Goal: Task Accomplishment & Management: Manage account settings

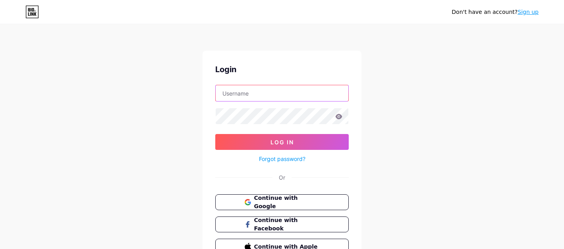
click at [277, 91] on input "text" at bounding box center [282, 93] width 133 height 16
type input "[DOMAIN_NAME][EMAIL_ADDRESS][DOMAIN_NAME]"
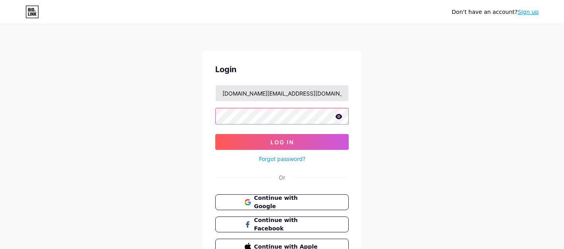
click at [215, 134] on button "Log In" at bounding box center [281, 142] width 133 height 16
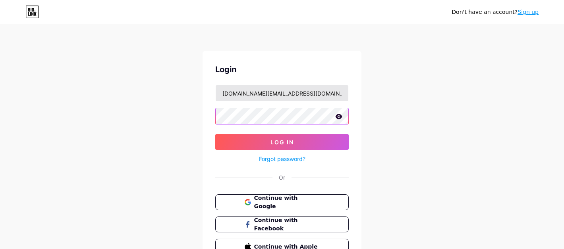
click at [215, 134] on button "Log In" at bounding box center [281, 142] width 133 height 16
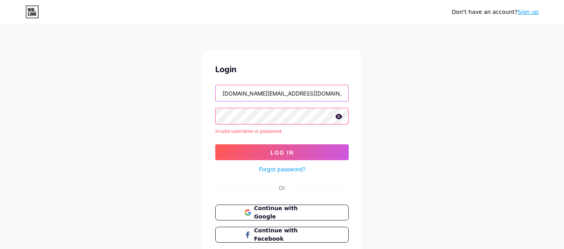
click at [315, 89] on input "[DOMAIN_NAME][EMAIL_ADDRESS][DOMAIN_NAME]" at bounding box center [282, 93] width 133 height 16
type input "casebradford"
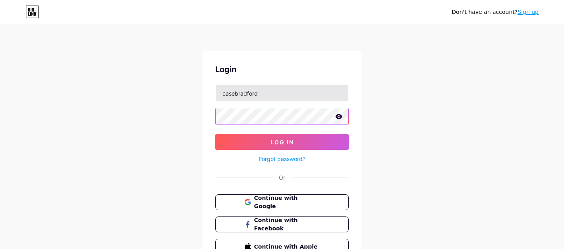
click at [215, 134] on button "Log In" at bounding box center [281, 142] width 133 height 16
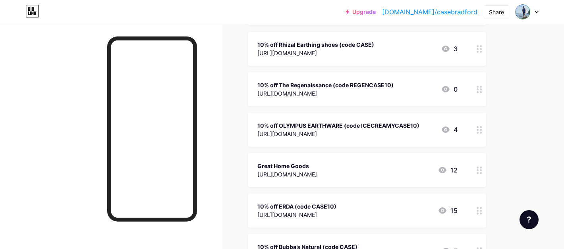
scroll to position [830, 0]
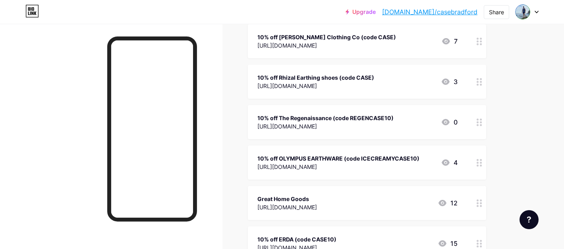
click at [334, 231] on div "10% off ERDA (code CASE10) [URL][DOMAIN_NAME] 15" at bounding box center [367, 244] width 238 height 34
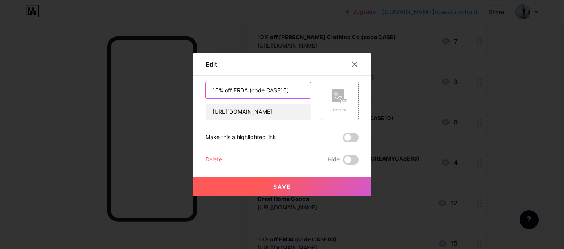
click at [288, 90] on input "10% off ERDA (code CASE10)" at bounding box center [258, 91] width 105 height 16
click at [359, 65] on div at bounding box center [354, 64] width 14 height 14
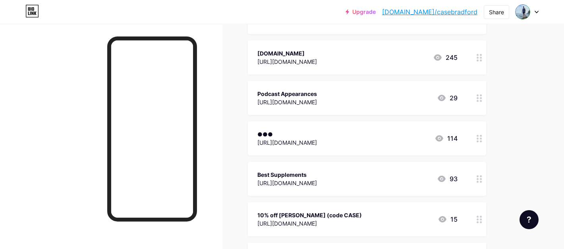
scroll to position [0, 0]
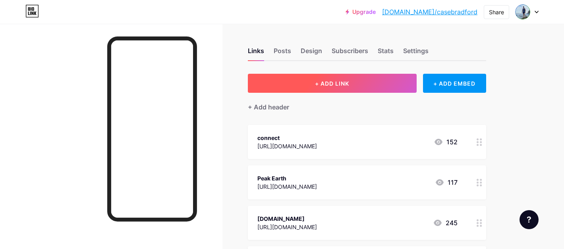
click at [353, 92] on button "+ ADD LINK" at bounding box center [332, 83] width 169 height 19
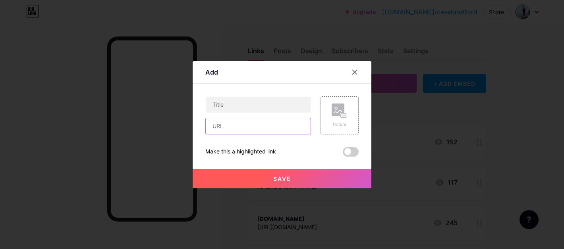
click at [261, 130] on input "text" at bounding box center [258, 126] width 105 height 16
paste input "10% off ERDA (code CASE10)"
type input "10% off ERDA (code CASE10)"
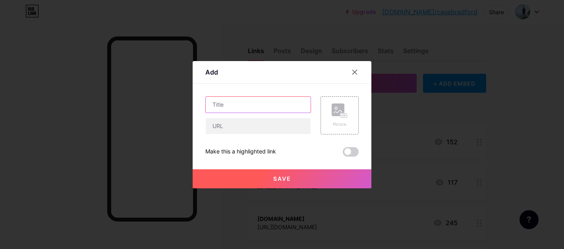
click at [258, 112] on input "text" at bounding box center [258, 105] width 105 height 16
paste input "10% off ERDA (code CASE10)"
type input "10% off ERDA (code CASE10)"
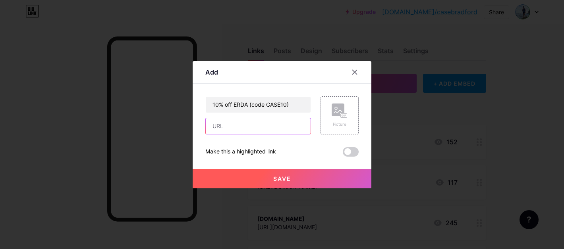
click at [254, 130] on input "text" at bounding box center [258, 126] width 105 height 16
paste input "[URL][DOMAIN_NAME]"
type input "[URL][DOMAIN_NAME]"
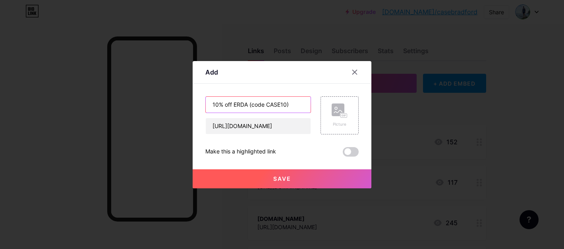
click at [241, 107] on input "10% off ERDA (code CASE10)" at bounding box center [258, 105] width 105 height 16
drag, startPoint x: 274, startPoint y: 105, endPoint x: 357, endPoint y: 110, distance: 83.5
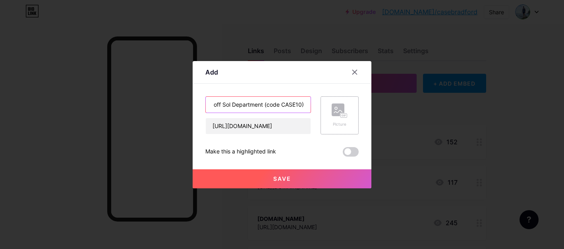
click at [357, 110] on div "10% off Sol Department (code CASE10) [URL][DOMAIN_NAME] Picture" at bounding box center [281, 115] width 153 height 38
click at [301, 108] on input "10% off Sol Department (code CASE10)" at bounding box center [258, 105] width 105 height 16
type input "10% off Sol Department (code CASE)"
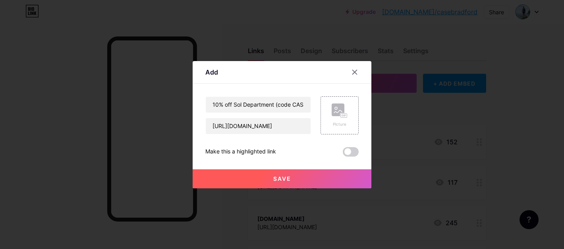
click at [281, 179] on span "Save" at bounding box center [282, 179] width 18 height 7
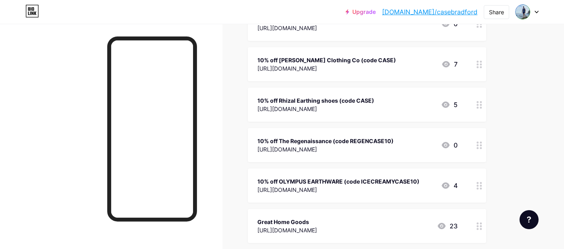
scroll to position [850, 0]
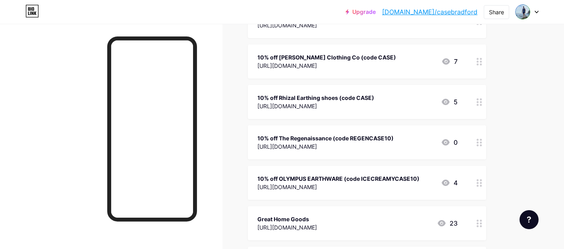
drag, startPoint x: 476, startPoint y: 102, endPoint x: 524, endPoint y: 1, distance: 111.4
